Goal: Complete application form

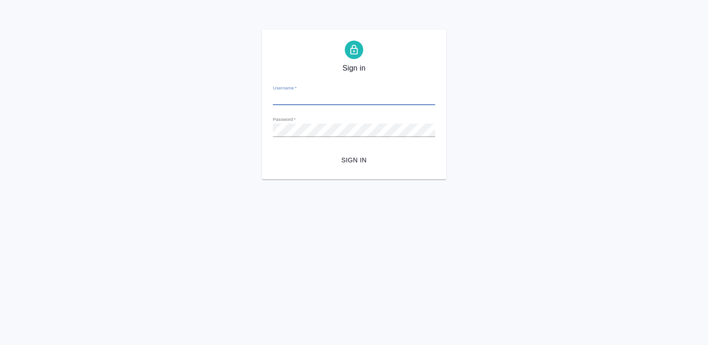
type input "[EMAIL_ADDRESS][DOMAIN_NAME]"
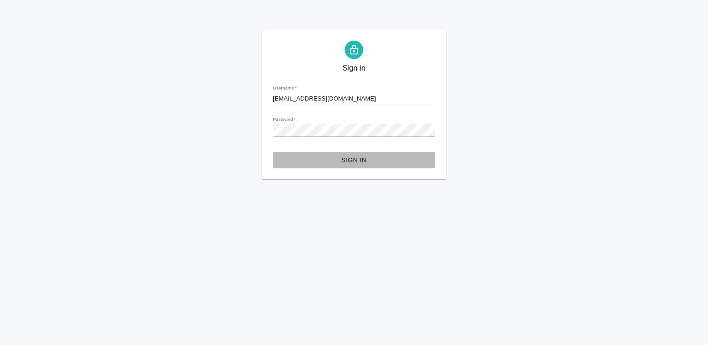
click at [358, 160] on span "Sign in" at bounding box center [354, 160] width 148 height 12
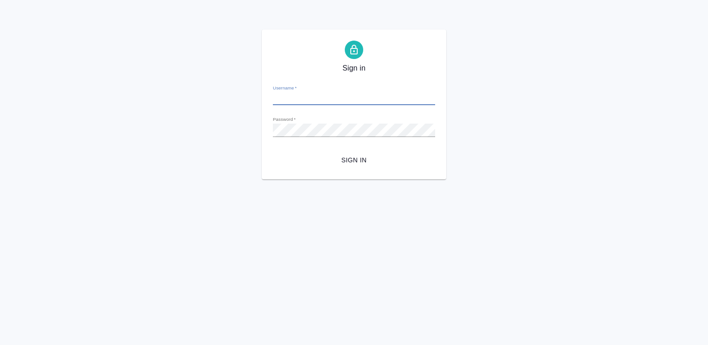
type input "r.diussembayeva@awatera.com"
click at [273, 152] on button "Sign in" at bounding box center [354, 160] width 162 height 17
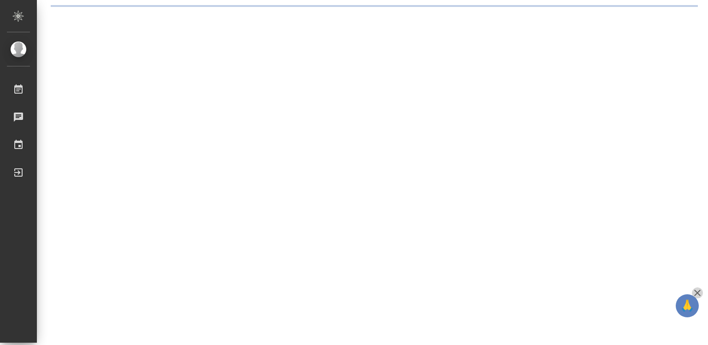
click at [696, 291] on icon "button" at bounding box center [697, 292] width 11 height 11
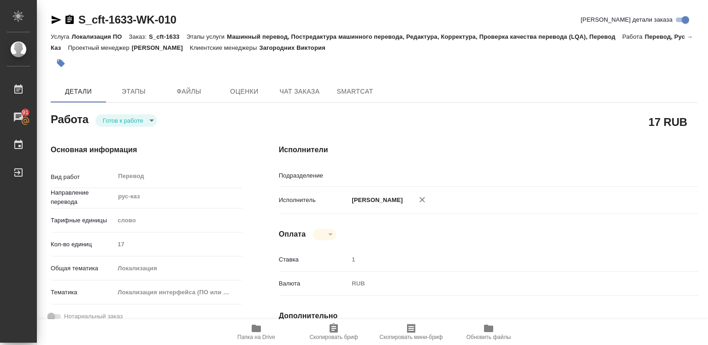
type textarea "x"
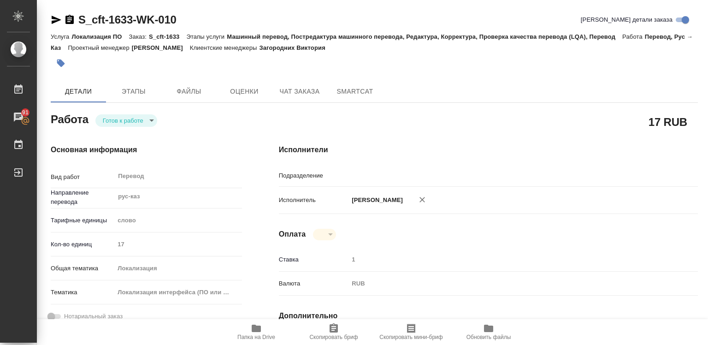
type textarea "x"
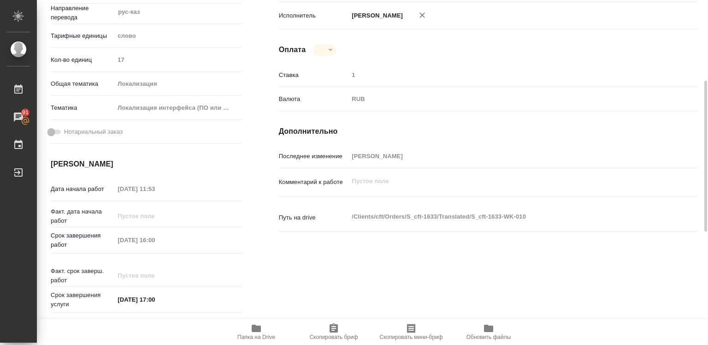
type textarea "x"
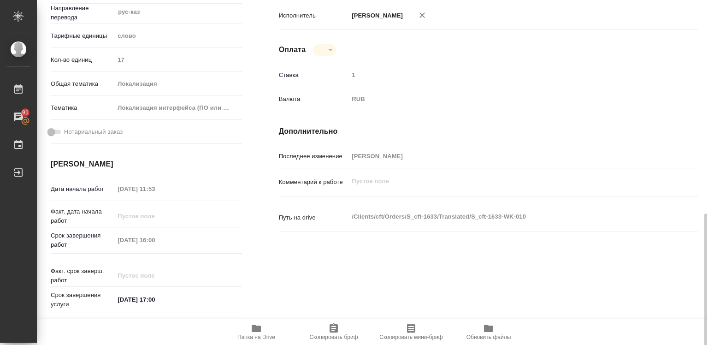
type input "Проектный офис"
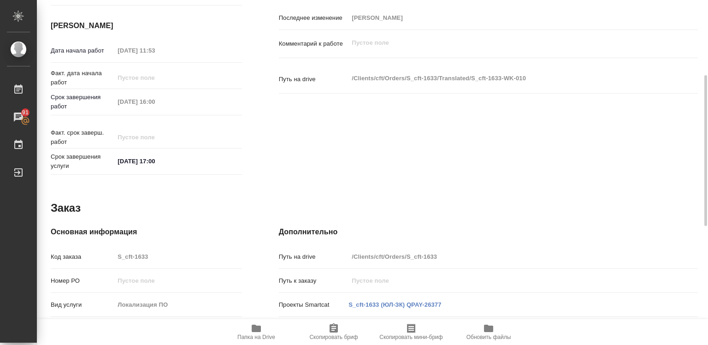
type textarea "x"
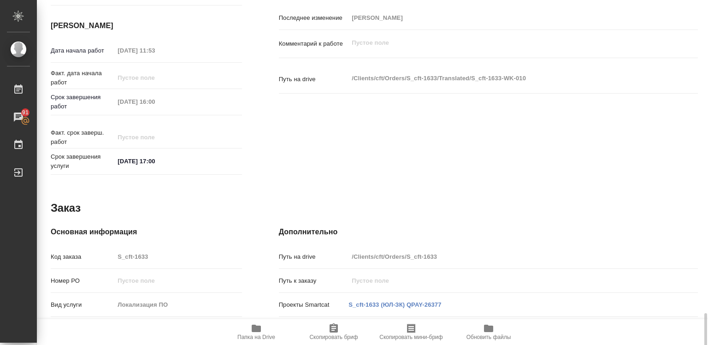
scroll to position [442, 0]
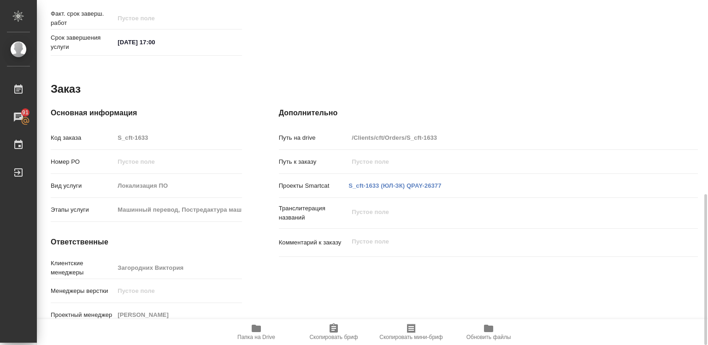
type textarea "x"
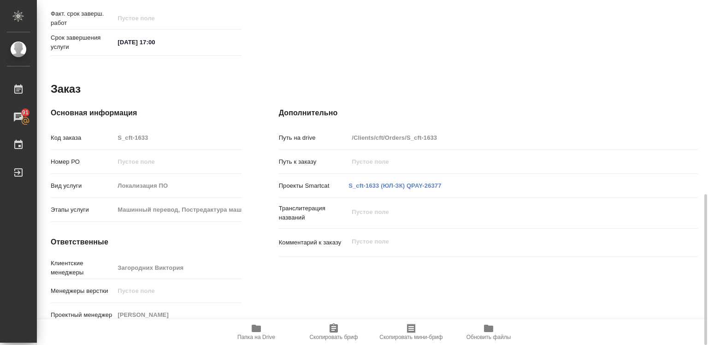
type textarea "x"
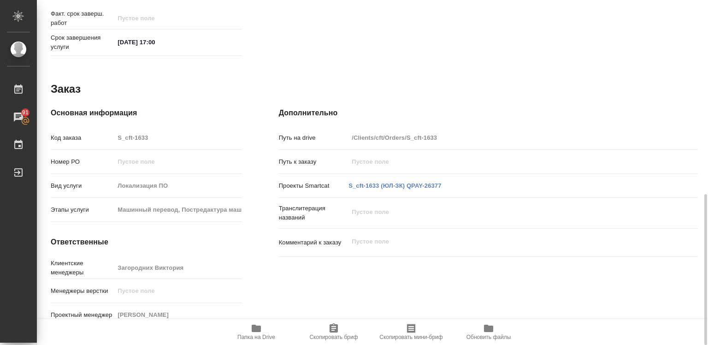
type textarea "x"
